Goal: Check status: Check status

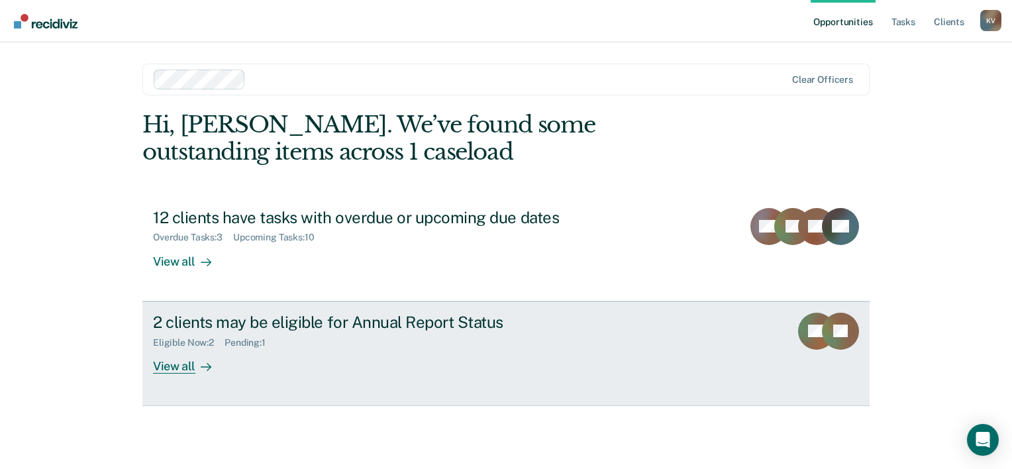
click at [244, 347] on div "Pending : 1" at bounding box center [251, 342] width 52 height 11
